Goal: Task Accomplishment & Management: Manage account settings

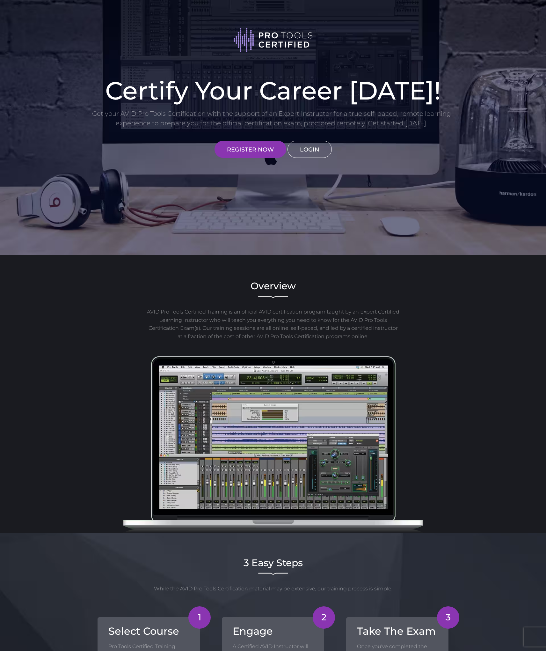
click at [300, 150] on link "LOGIN" at bounding box center [310, 149] width 44 height 17
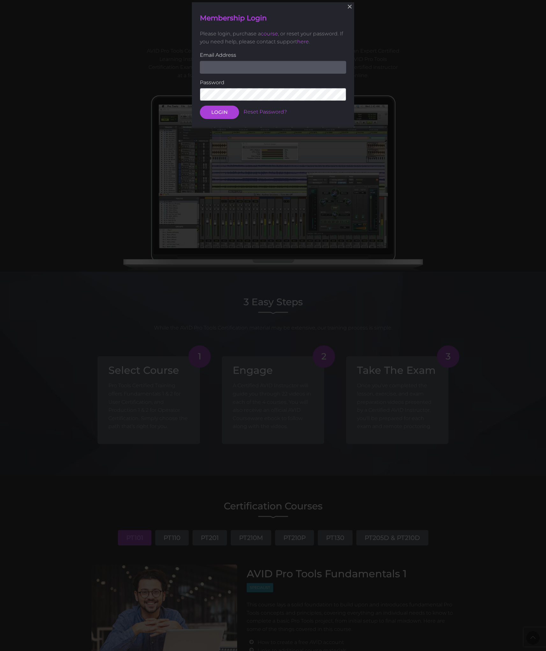
scroll to position [261, 0]
click at [223, 70] on input "email" at bounding box center [273, 66] width 146 height 13
type input "koolmeme@yahoo.com"
click at [219, 111] on button "LOGIN" at bounding box center [219, 111] width 39 height 13
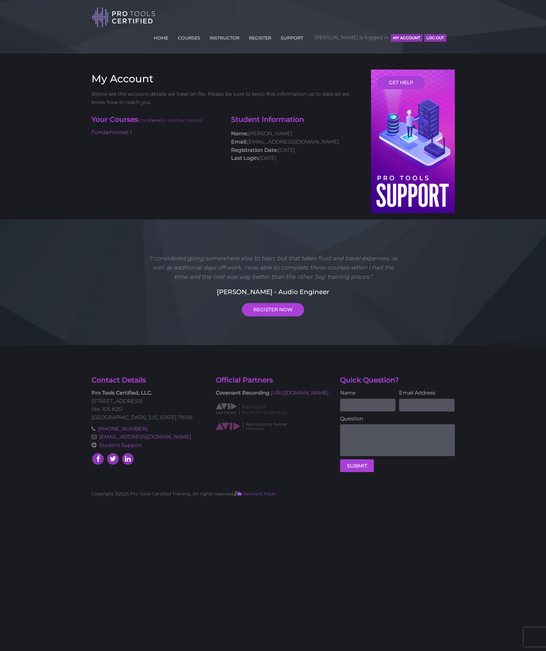
click at [177, 149] on div "My Account Below are the account details we have on file. Please be sure to kee…" at bounding box center [273, 145] width 373 height 150
click at [178, 124] on div "Your Courses (click here for another course) Fundamentals 1 Student Information…" at bounding box center [227, 140] width 280 height 56
click at [398, 34] on button "MY ACCOUNT" at bounding box center [407, 38] width 32 height 8
click at [202, 32] on link "COURSES" at bounding box center [189, 37] width 26 height 10
